Goal: Transaction & Acquisition: Purchase product/service

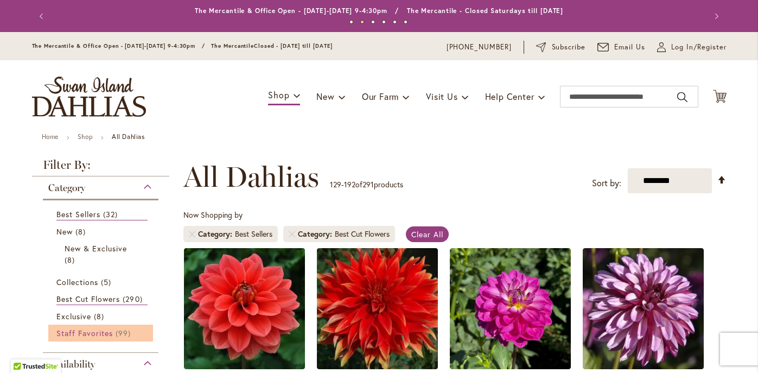
click at [96, 329] on span "Staff Favorites" at bounding box center [84, 333] width 57 height 10
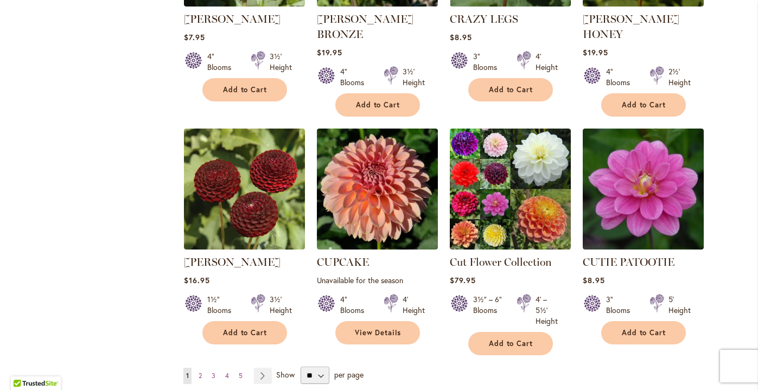
scroll to position [3630, 0]
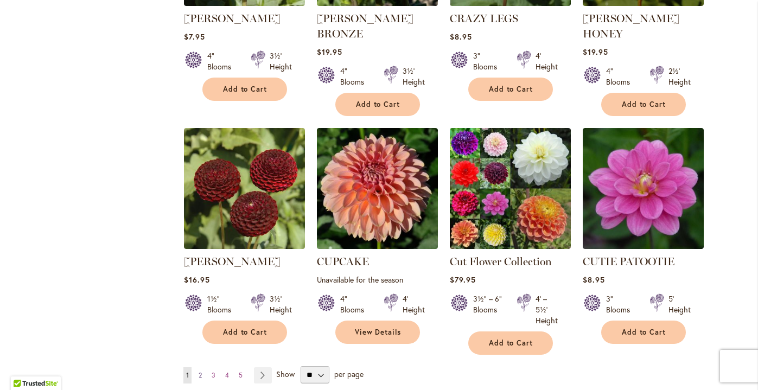
click at [201, 371] on span "2" at bounding box center [200, 375] width 3 height 8
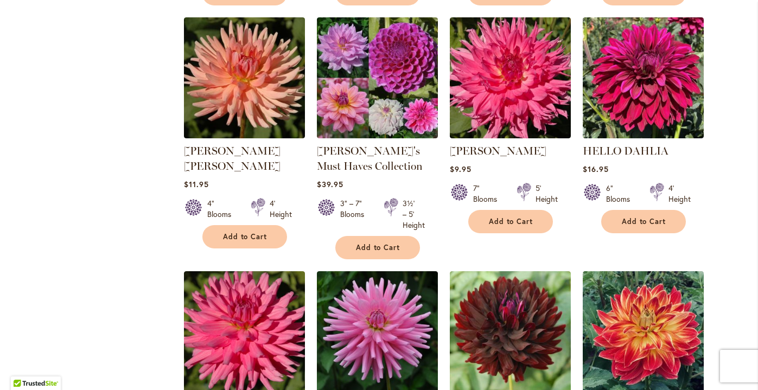
scroll to position [3397, 0]
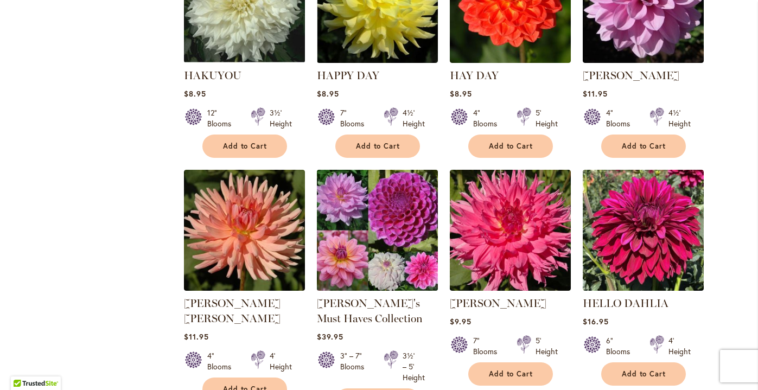
click at [400, 167] on img at bounding box center [377, 230] width 127 height 127
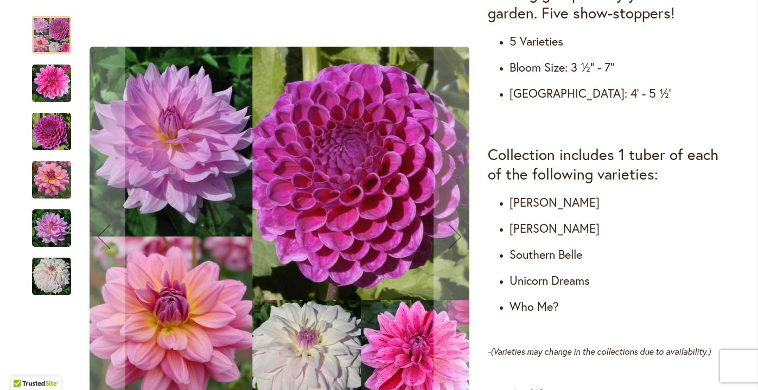
scroll to position [580, 0]
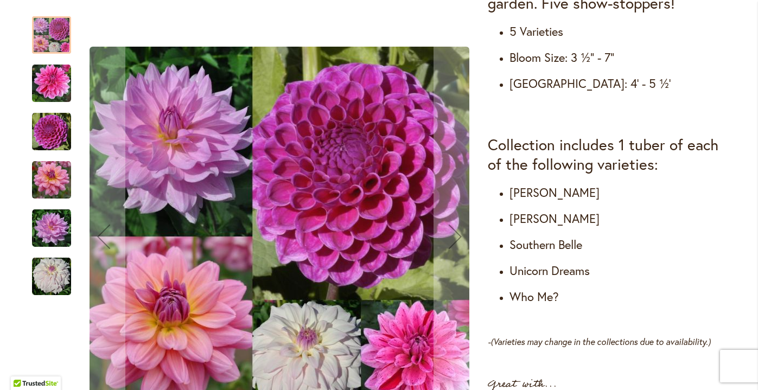
click at [49, 73] on img "CHA CHING" at bounding box center [51, 83] width 39 height 39
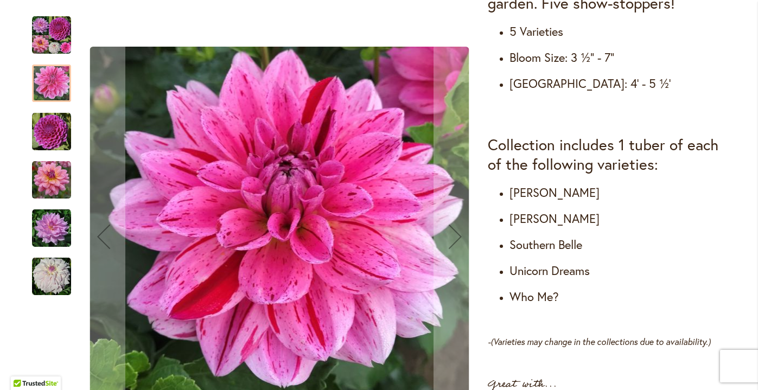
click at [50, 129] on img "NIJINSKI" at bounding box center [51, 131] width 39 height 39
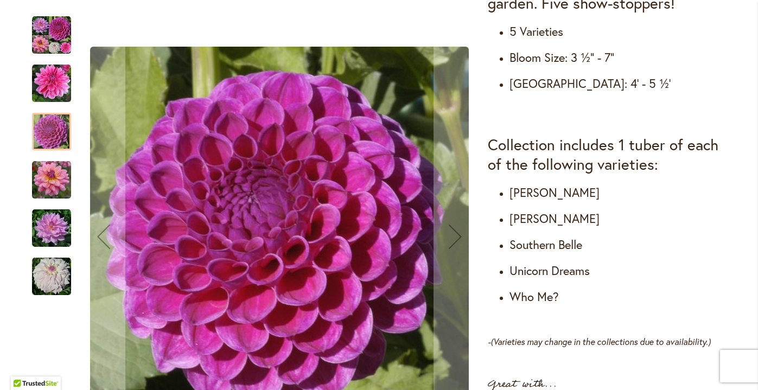
click at [53, 173] on img "SOUTERHN BELLE" at bounding box center [51, 180] width 39 height 39
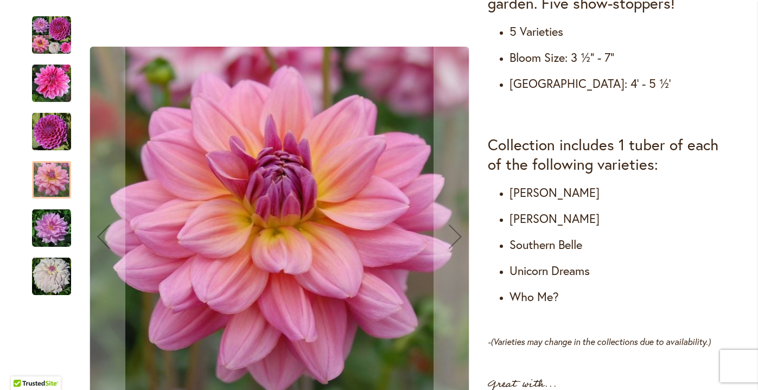
click at [50, 224] on img "UNICORN DREAMS" at bounding box center [51, 228] width 39 height 39
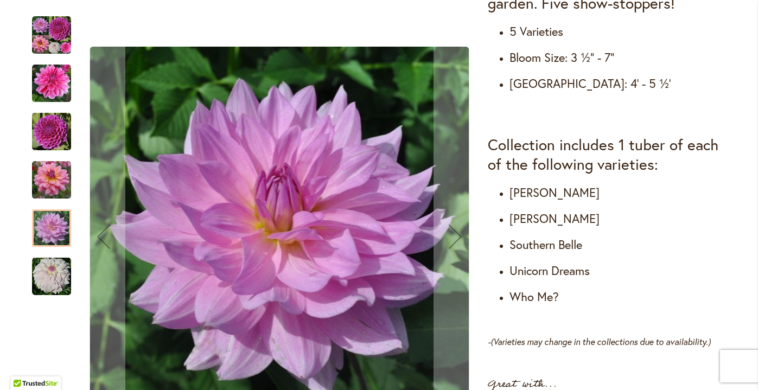
click at [46, 270] on img "WHO ME?" at bounding box center [51, 276] width 39 height 39
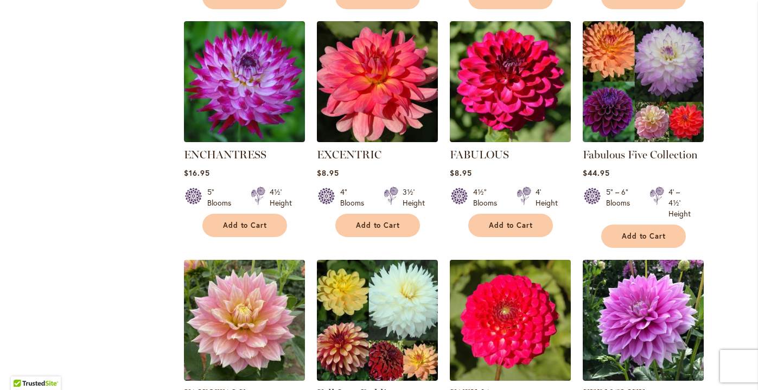
scroll to position [1155, 0]
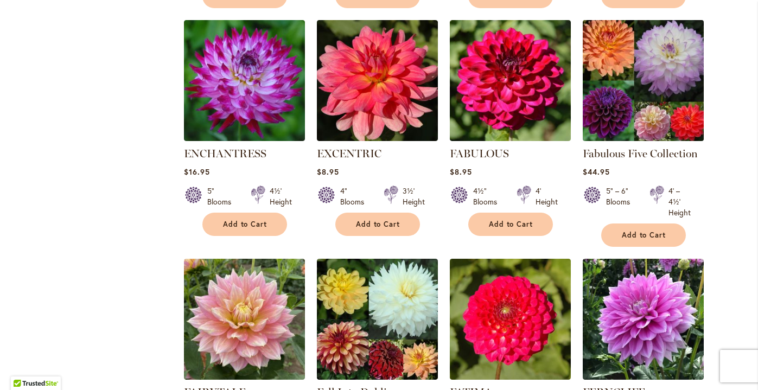
click at [648, 49] on img at bounding box center [643, 80] width 127 height 127
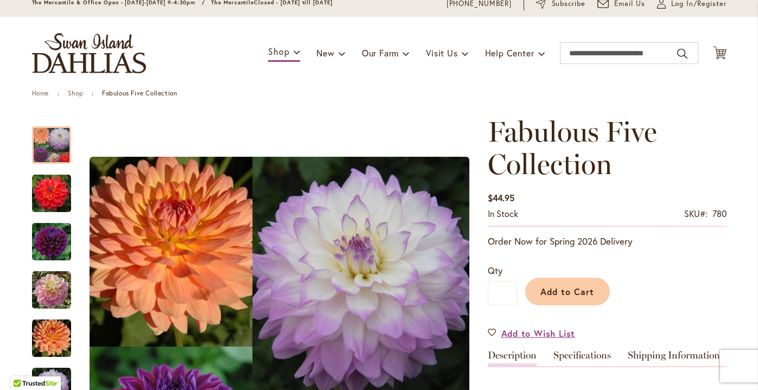
scroll to position [56, 0]
